Goal: Check status: Check status

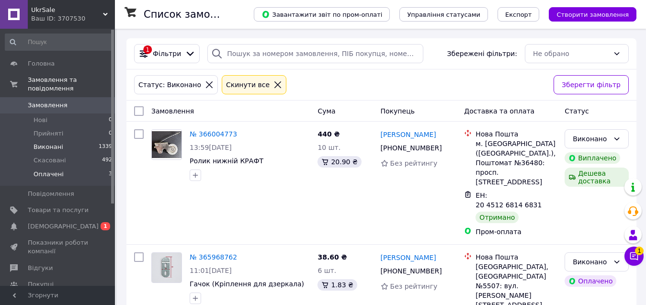
click at [71, 168] on li "Оплачені 3" at bounding box center [59, 177] width 118 height 18
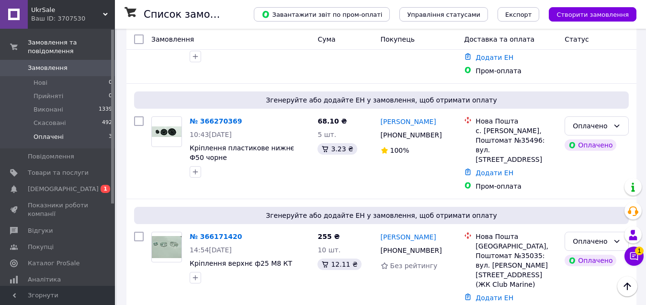
scroll to position [96, 0]
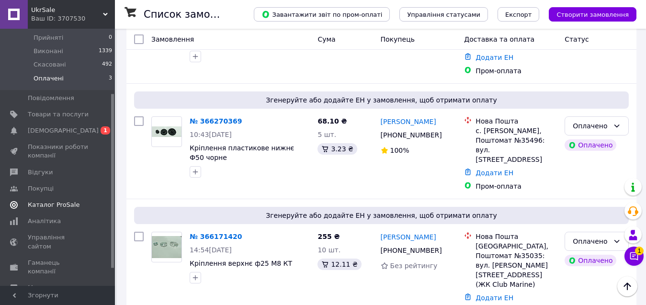
click at [43, 201] on span "Каталог ProSale" at bounding box center [54, 205] width 52 height 9
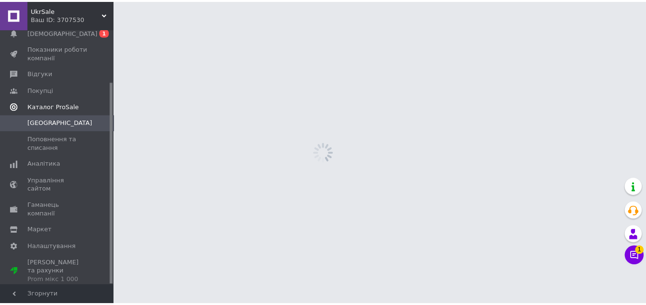
scroll to position [67, 0]
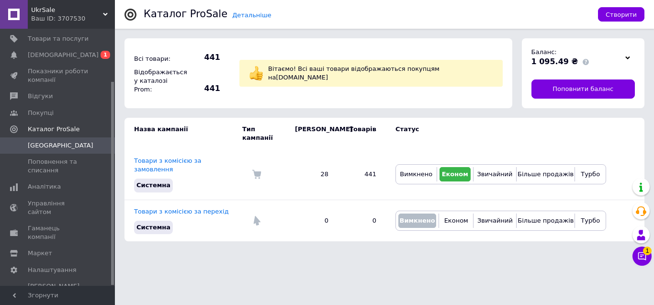
click at [628, 57] on div at bounding box center [628, 57] width 14 height 13
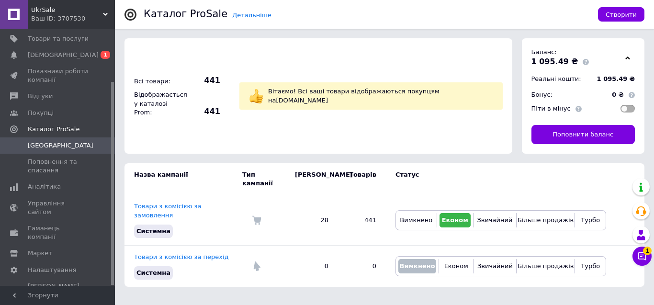
click at [628, 57] on icon at bounding box center [627, 58] width 5 height 5
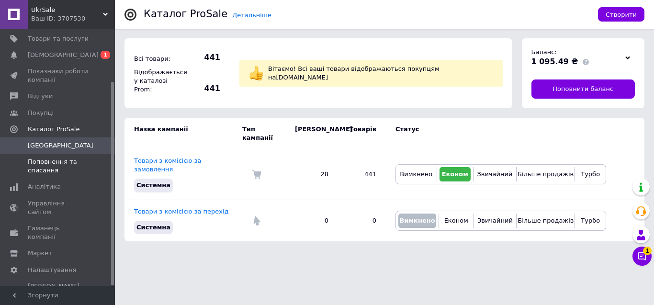
click at [51, 161] on span "Поповнення та списання" at bounding box center [58, 166] width 61 height 17
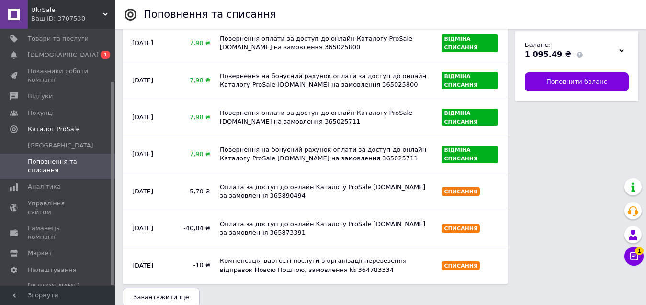
scroll to position [786, 0]
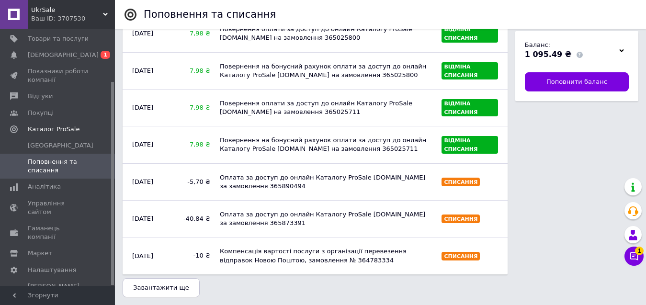
click at [178, 289] on span "Завантажити ще" at bounding box center [161, 287] width 56 height 7
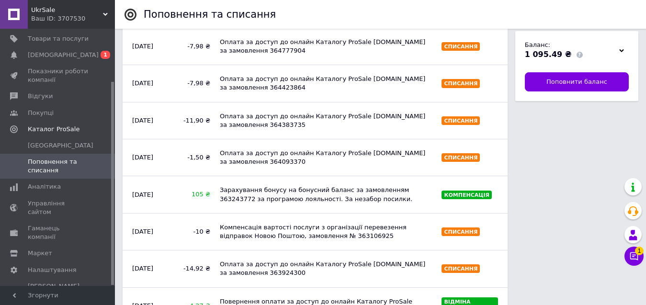
scroll to position [1456, 0]
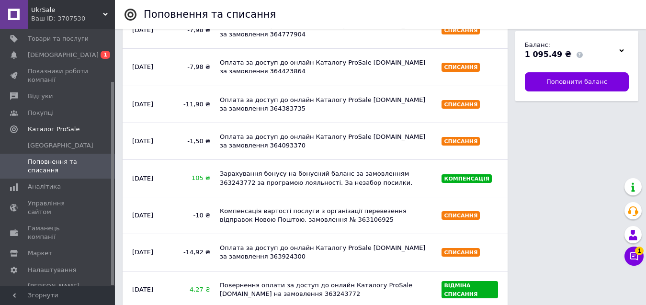
click at [289, 174] on div "Зарахування бонусу на бонусний баланс за замовленням 363243772 за програмою лоя…" at bounding box center [326, 178] width 222 height 27
